Goal: Use online tool/utility: Utilize a website feature to perform a specific function

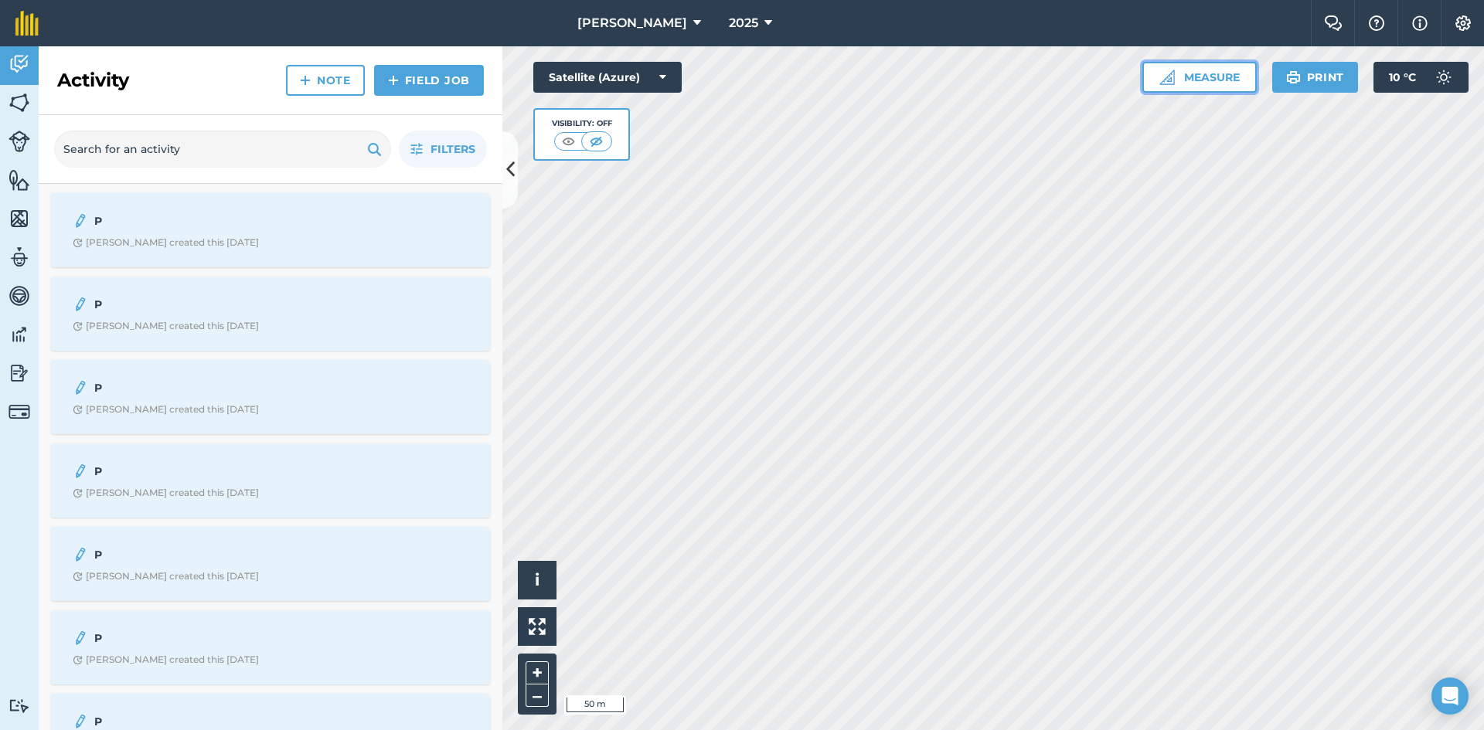
click at [1214, 85] on button "Measure" at bounding box center [1199, 77] width 114 height 31
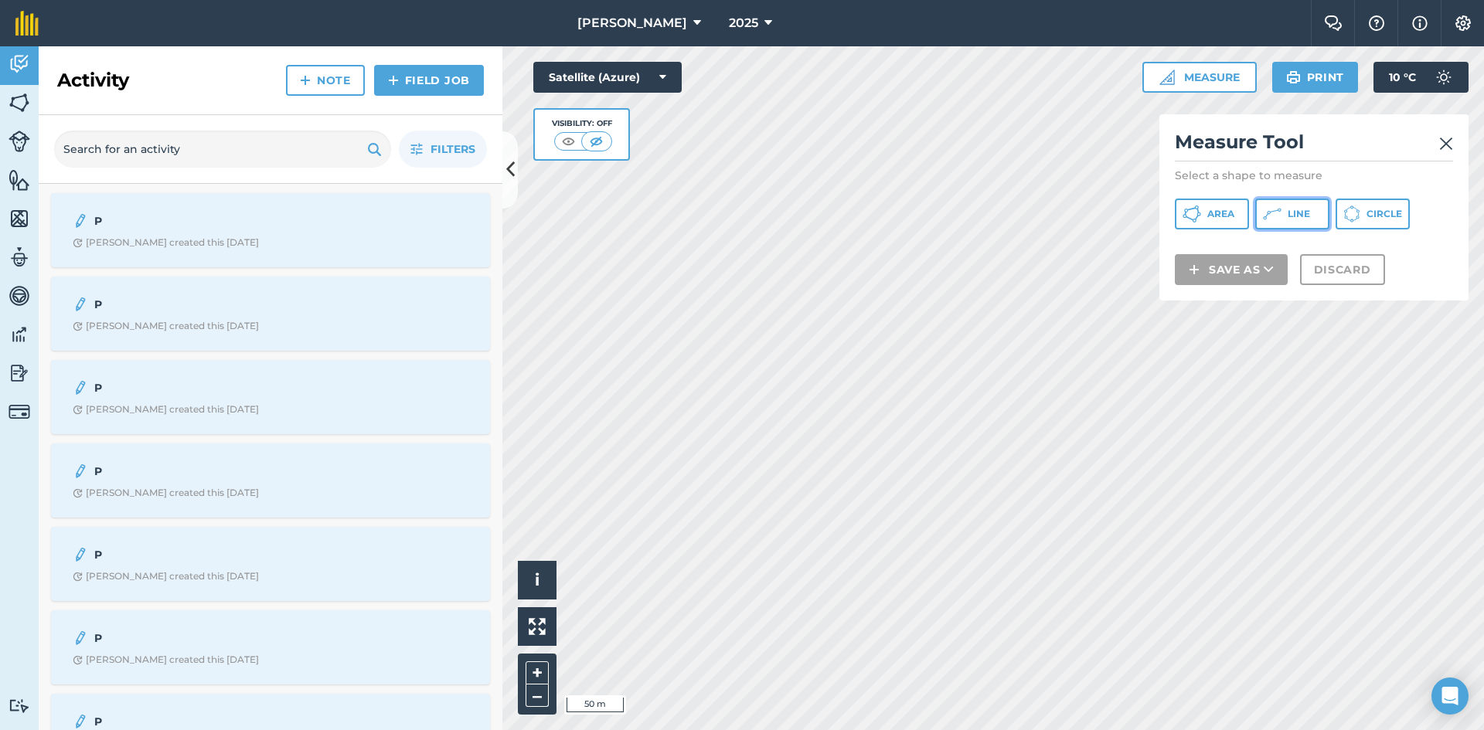
click at [1281, 215] on icon at bounding box center [1272, 214] width 19 height 19
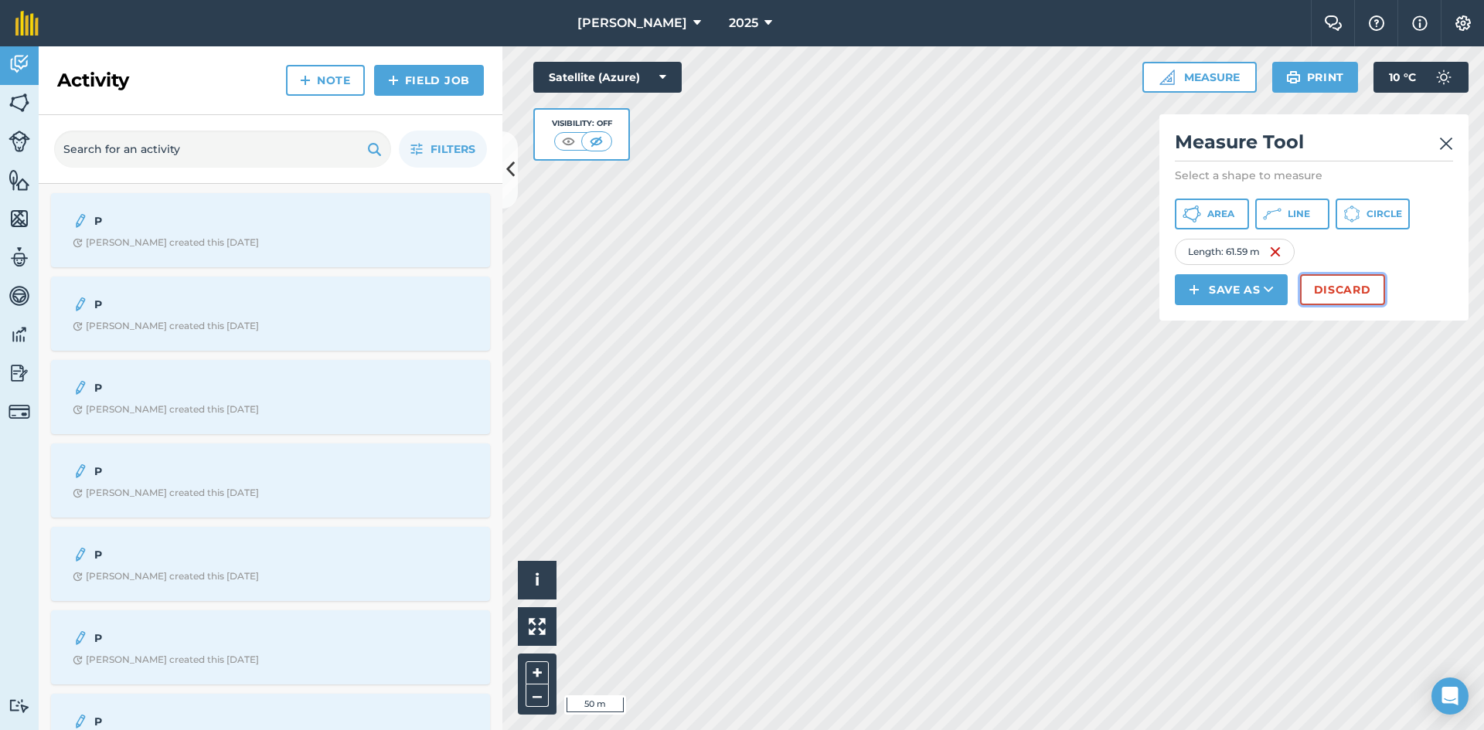
click at [1344, 298] on button "Discard" at bounding box center [1342, 289] width 85 height 31
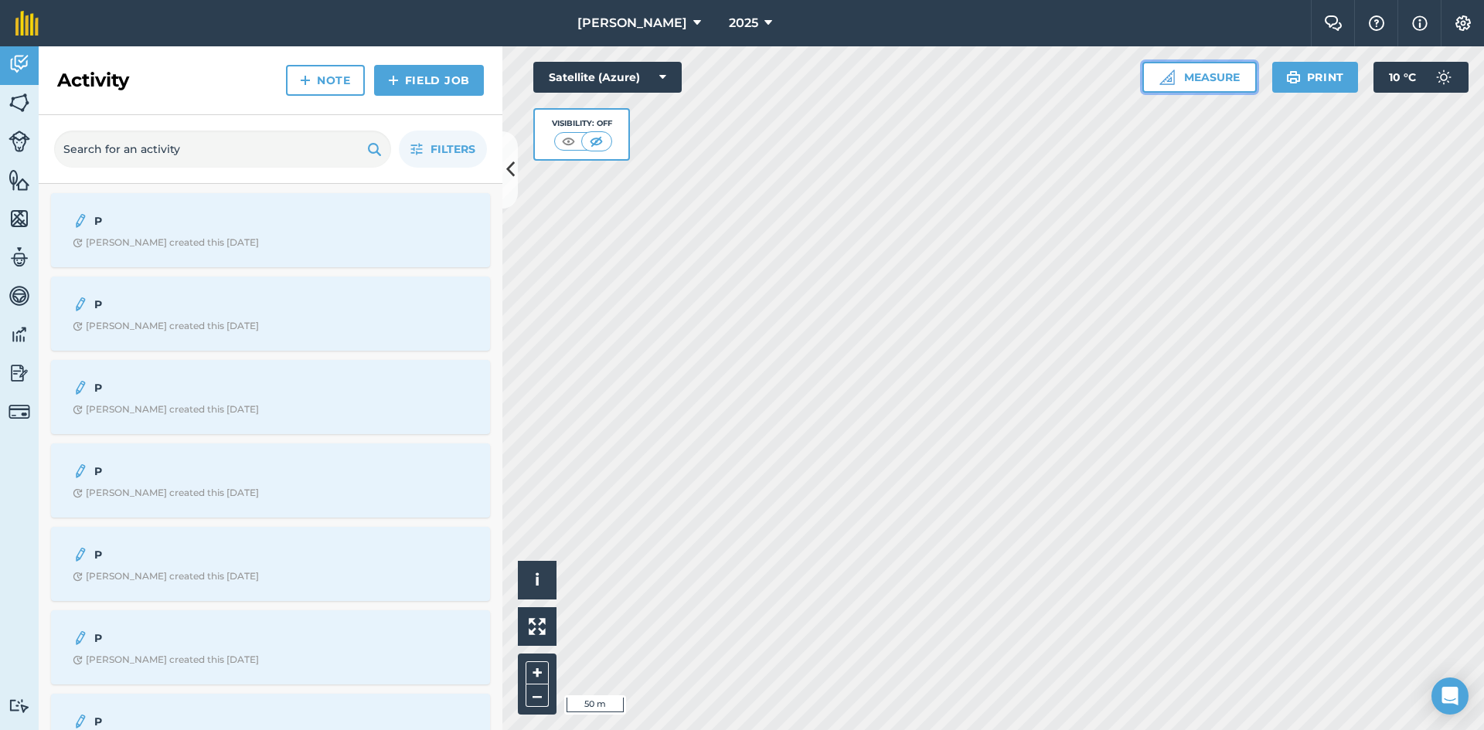
click at [1230, 87] on button "Measure" at bounding box center [1199, 77] width 114 height 31
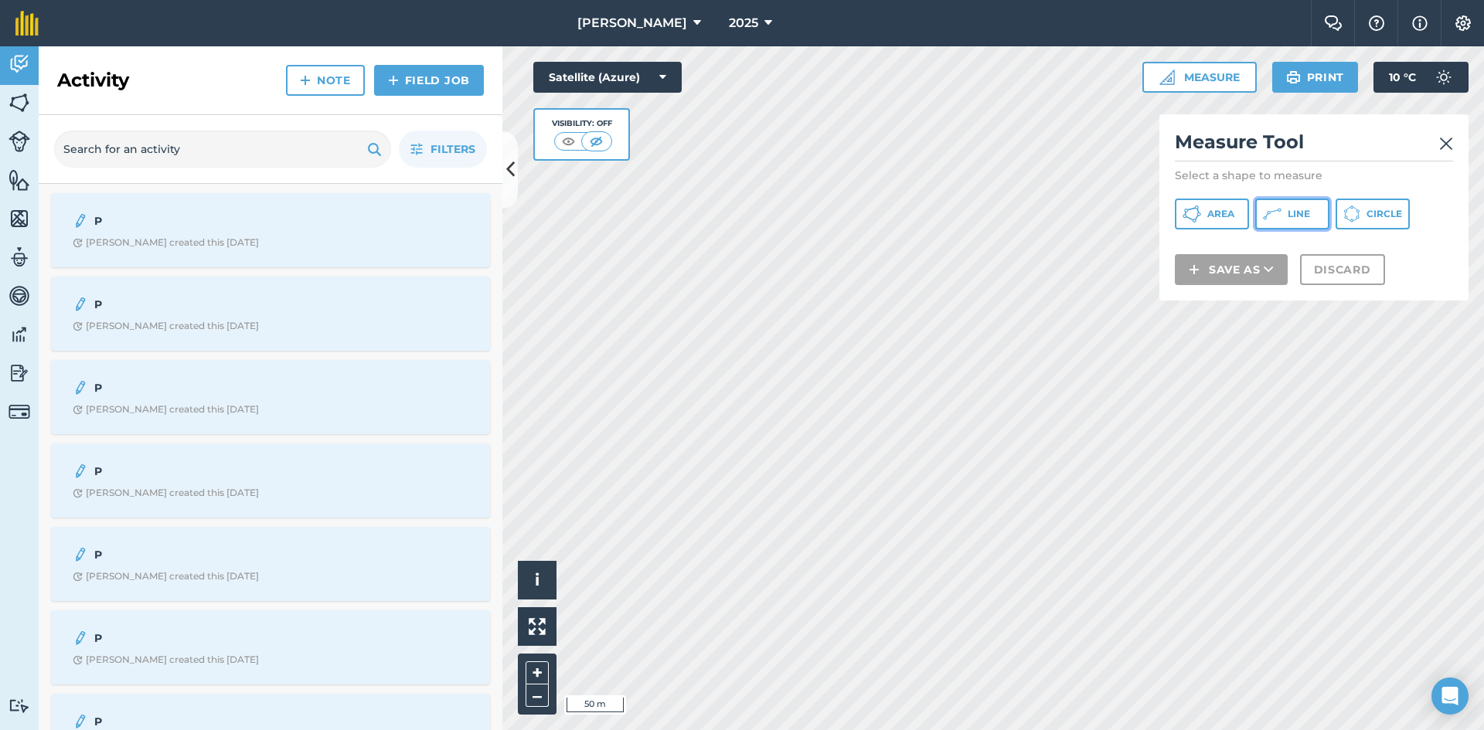
click at [1288, 217] on span "Line" at bounding box center [1299, 214] width 22 height 12
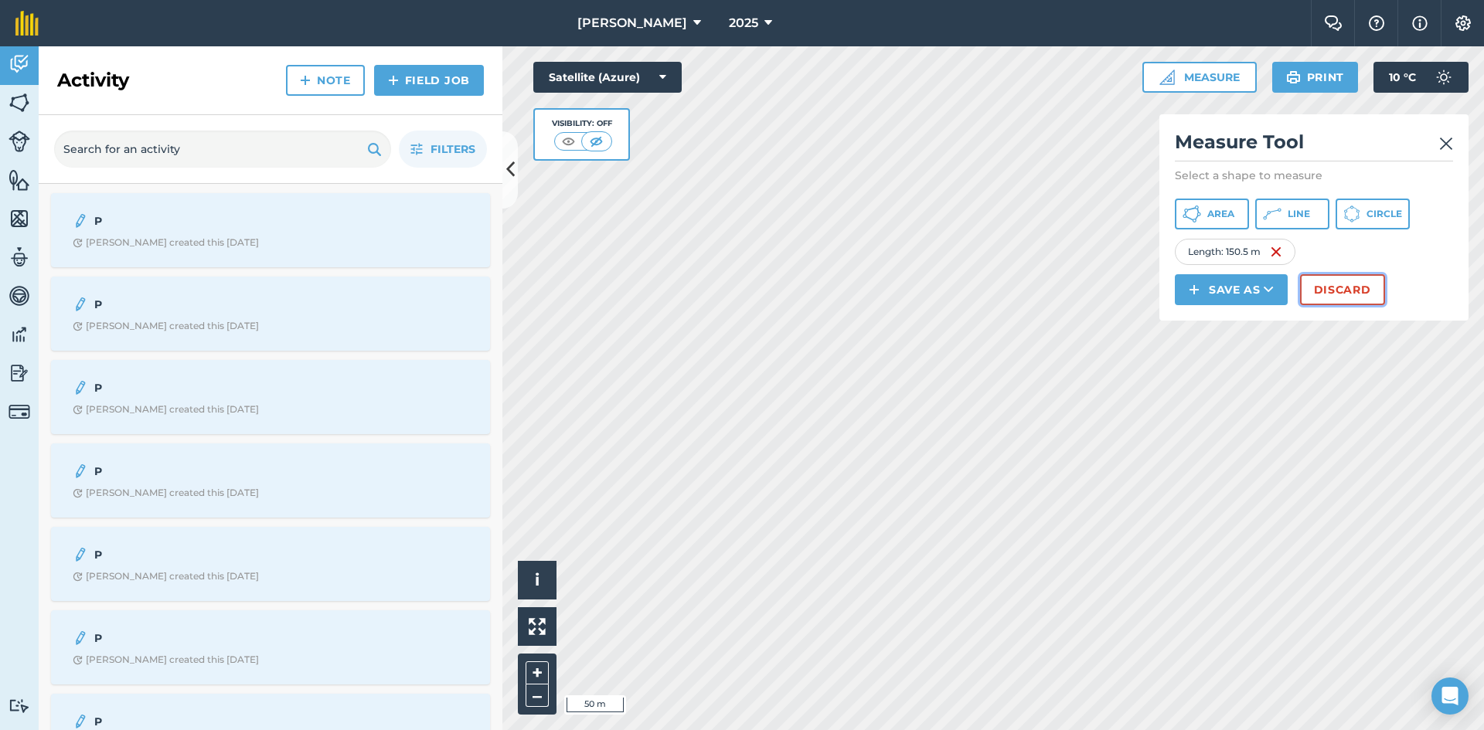
click at [1373, 291] on button "Discard" at bounding box center [1342, 289] width 85 height 31
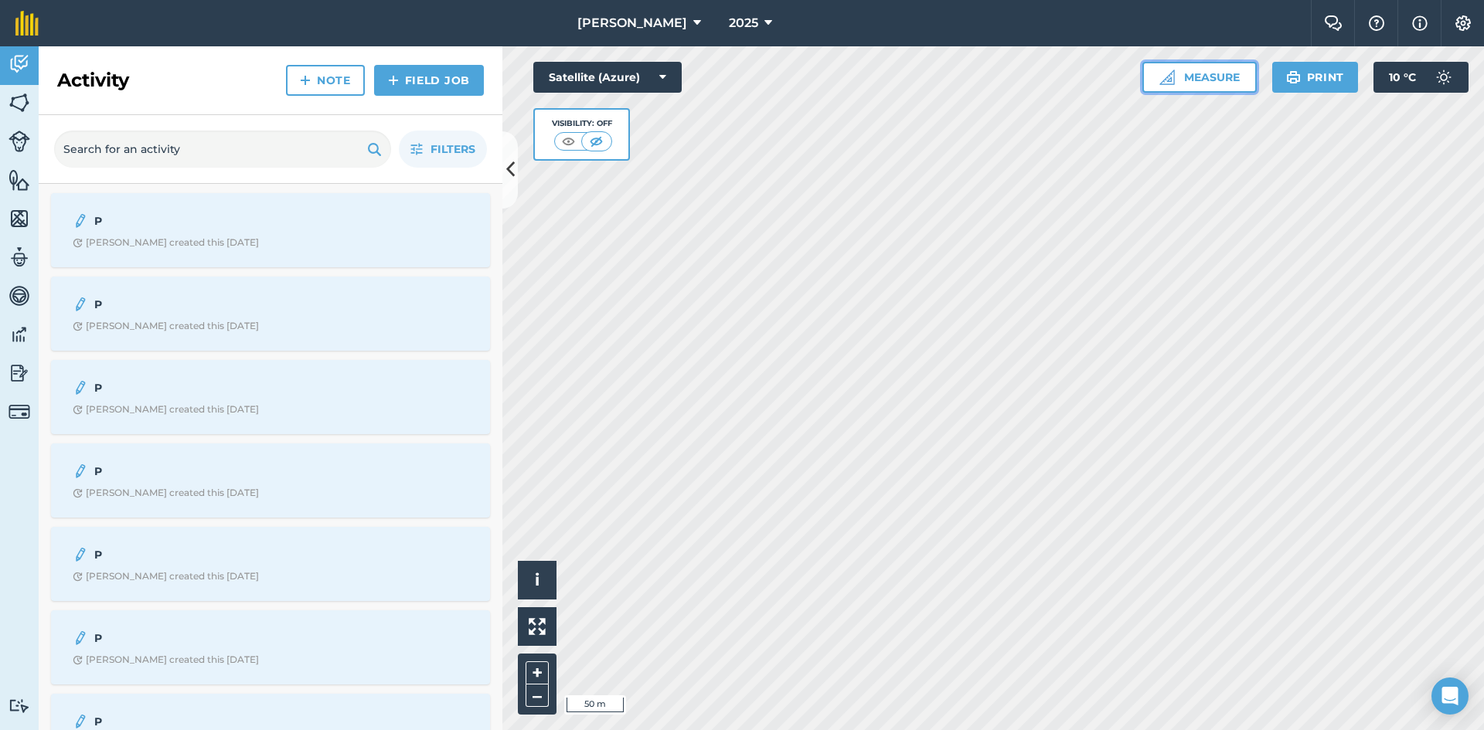
click at [1229, 83] on button "Measure" at bounding box center [1199, 77] width 114 height 31
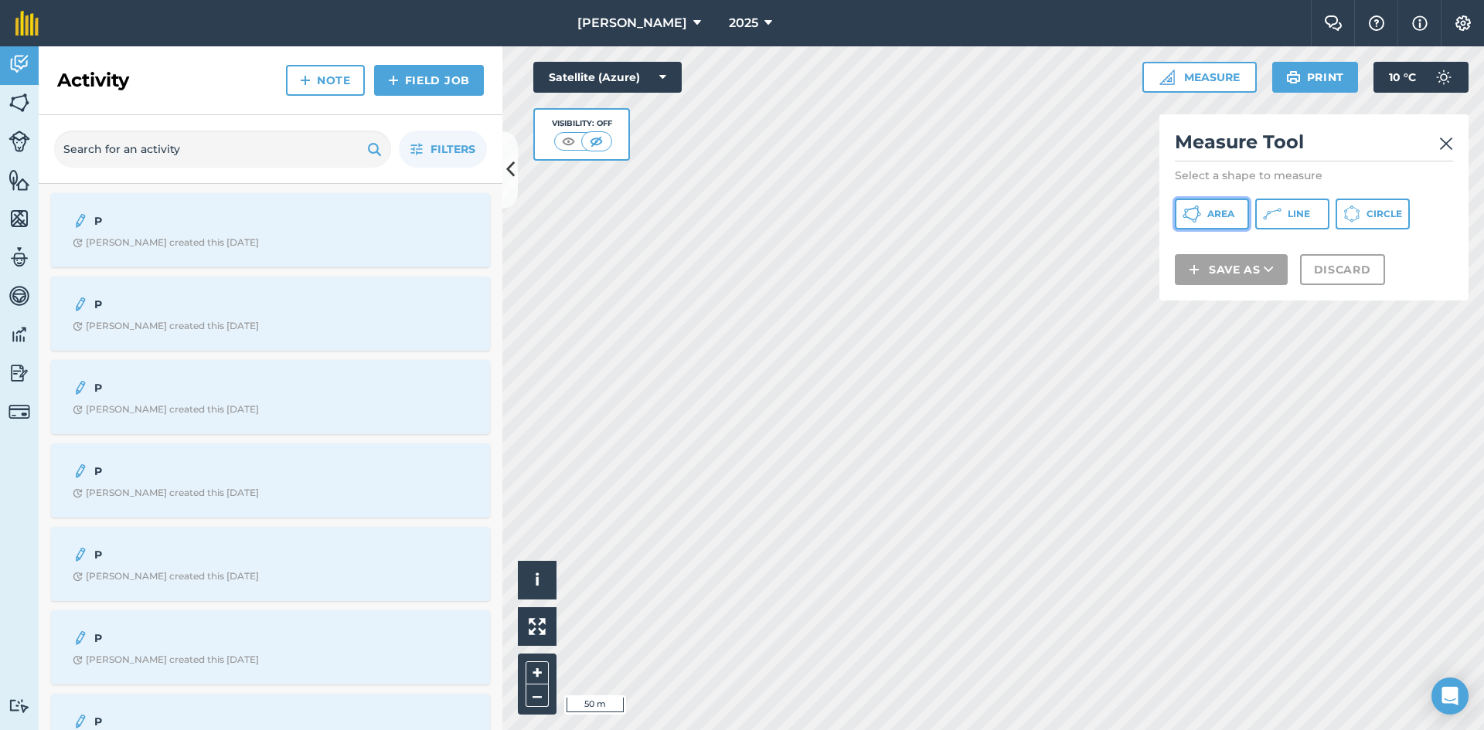
click at [1228, 216] on span "Area" at bounding box center [1220, 214] width 27 height 12
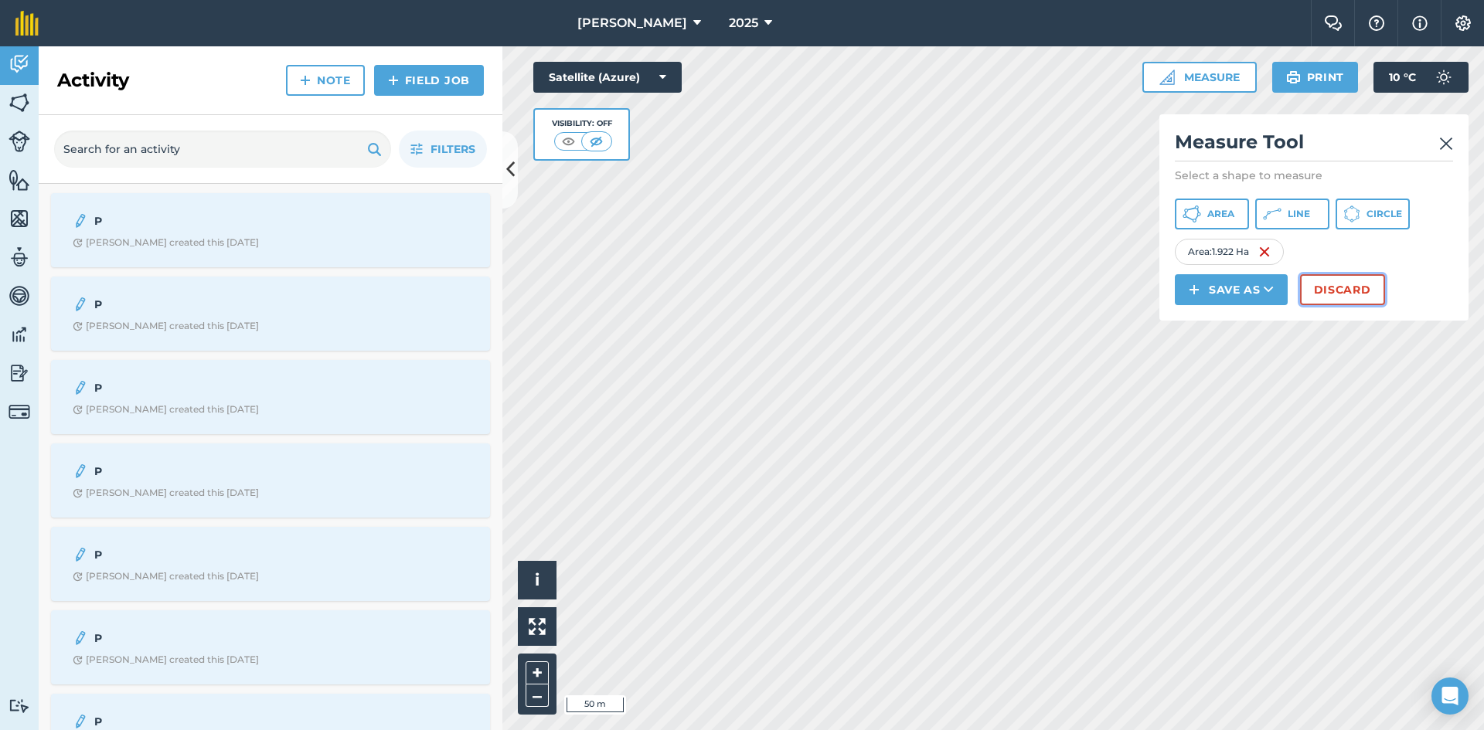
click at [1318, 290] on button "Discard" at bounding box center [1342, 289] width 85 height 31
